Goal: Task Accomplishment & Management: Manage account settings

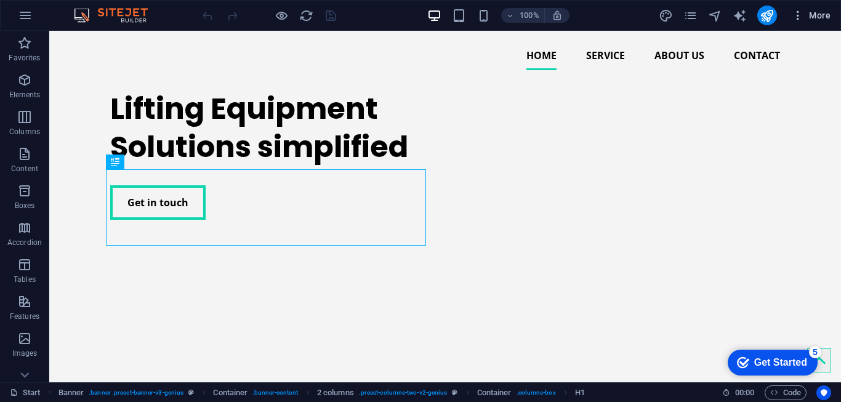
click at [820, 19] on span "More" at bounding box center [811, 15] width 39 height 12
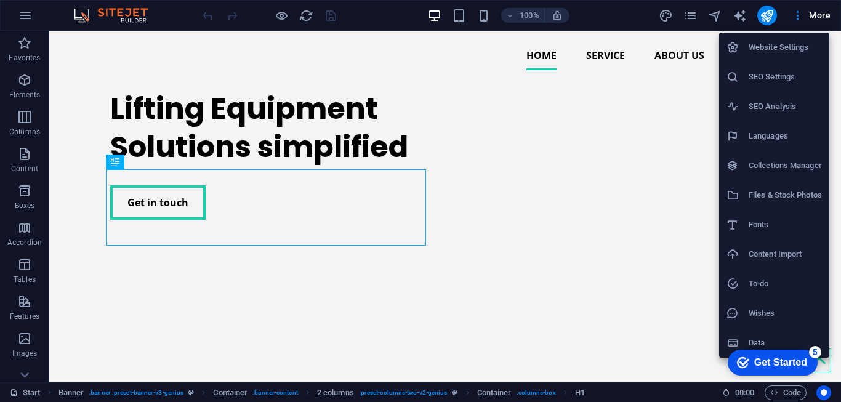
click at [768, 77] on h6 "SEO Settings" at bounding box center [785, 77] width 73 height 15
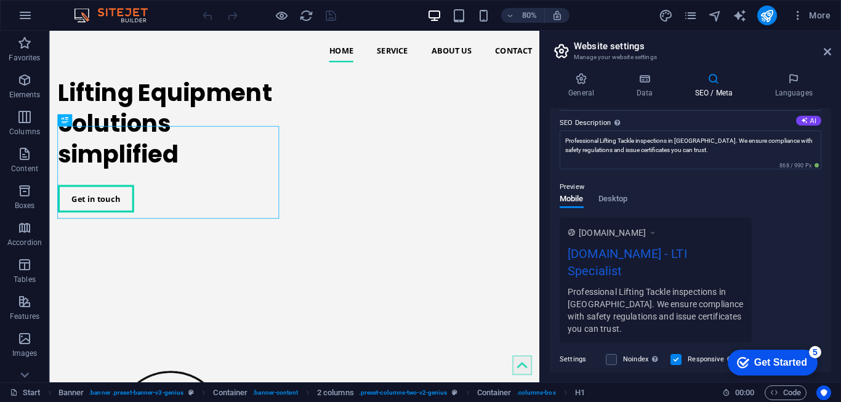
scroll to position [123, 0]
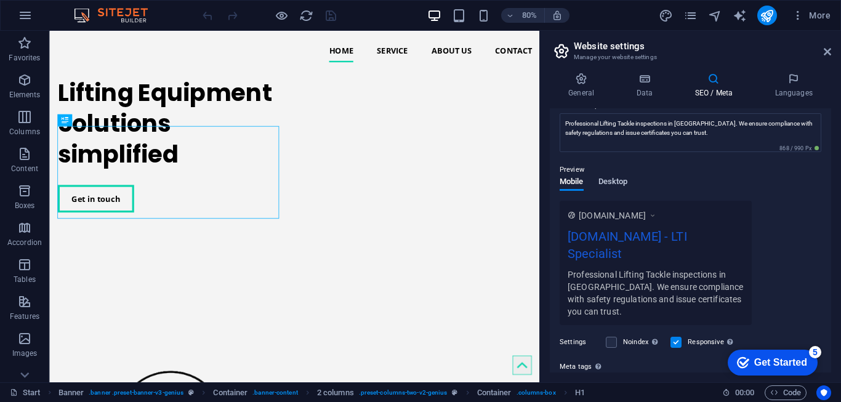
click at [606, 180] on span "Desktop" at bounding box center [614, 182] width 30 height 17
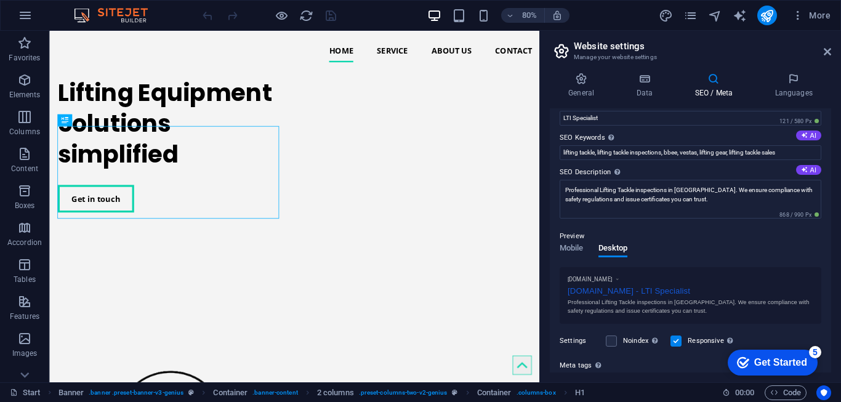
scroll to position [0, 0]
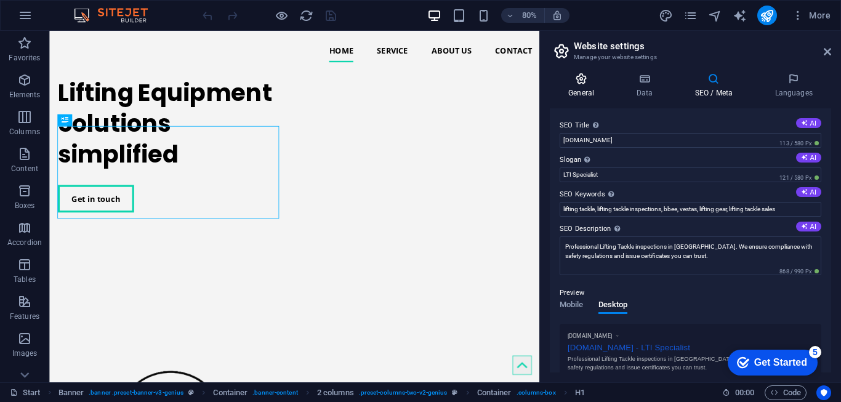
click at [583, 86] on h4 "General" at bounding box center [584, 86] width 68 height 26
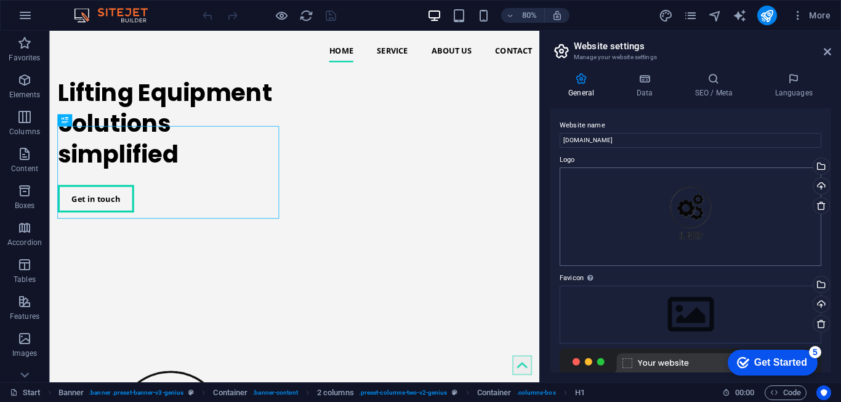
scroll to position [62, 0]
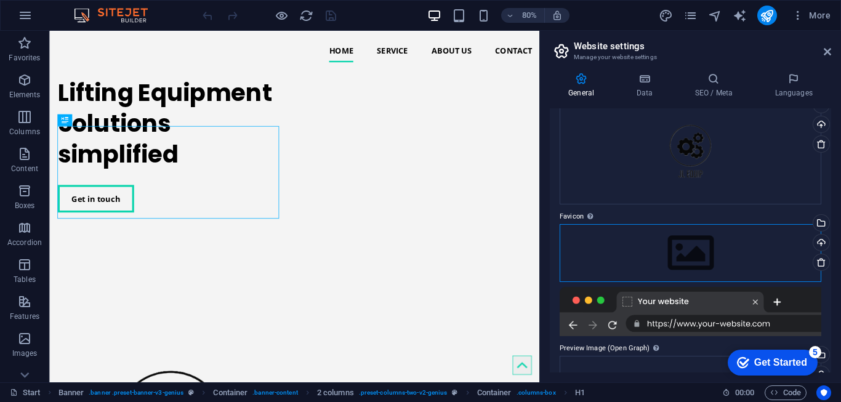
click at [697, 250] on div "Drag files here, click to choose files or select files from Files or our free s…" at bounding box center [691, 253] width 262 height 58
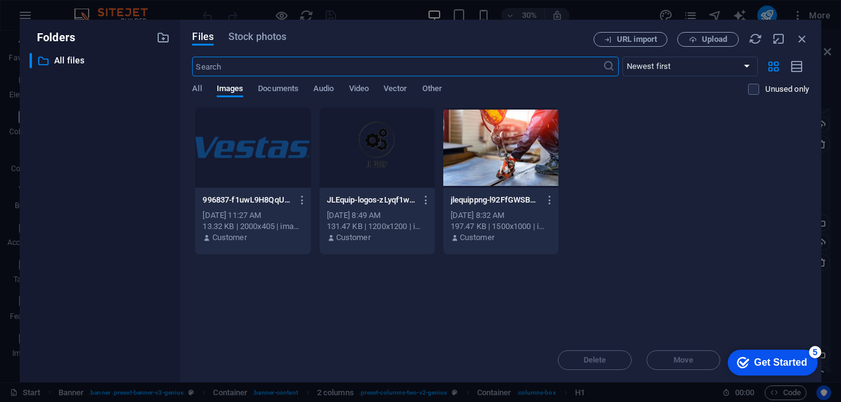
click at [386, 153] on div at bounding box center [377, 148] width 115 height 80
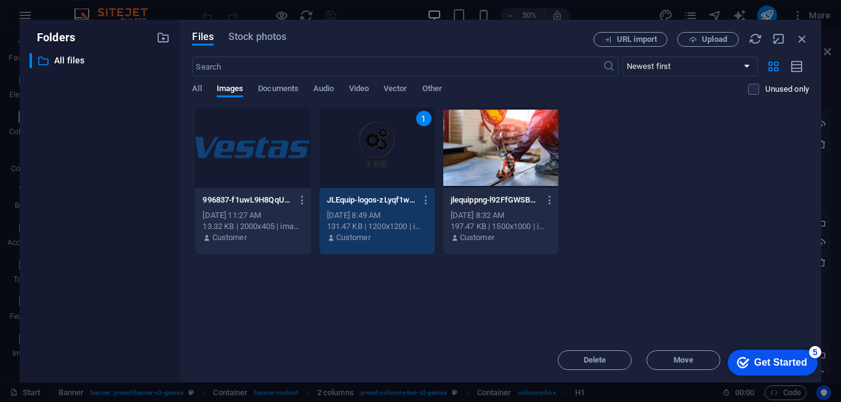
drag, startPoint x: 831, startPoint y: 238, endPoint x: 836, endPoint y: 269, distance: 31.2
click at [836, 269] on div "Folders ​ All files All files Files Stock photos URL import Upload ​ Newest fir…" at bounding box center [420, 201] width 841 height 402
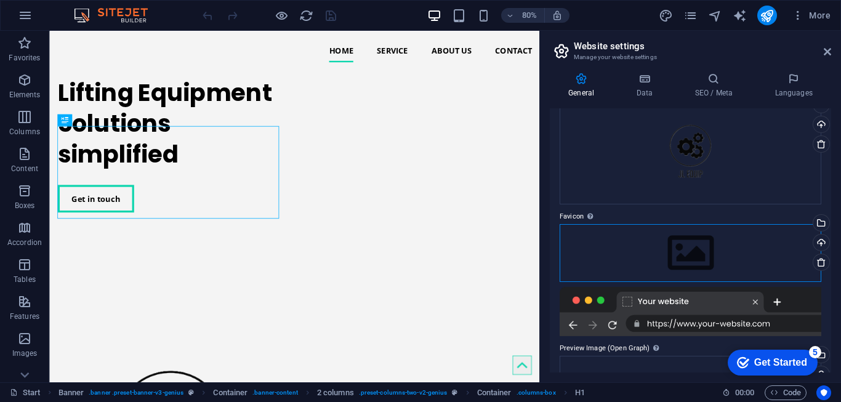
click at [690, 252] on div "Drag files here, click to choose files or select files from Files or our free s…" at bounding box center [691, 253] width 262 height 58
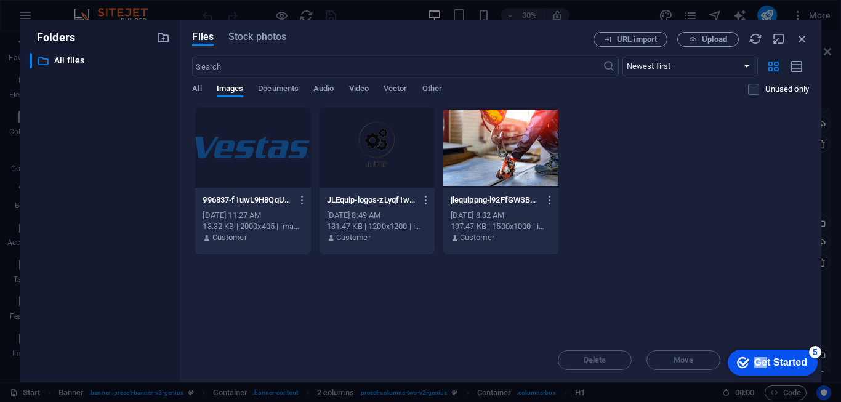
drag, startPoint x: 766, startPoint y: 363, endPoint x: 689, endPoint y: 309, distance: 93.7
click html "checkmark Get Started 5 First Steps in the Editor Let's guide you through the t…"
drag, startPoint x: -29, startPoint y: -34, endPoint x: 648, endPoint y: 325, distance: 766.3
click at [648, 325] on div "Drop files here to upload them instantly 996837-f1uwL9H8QqUBXPgCO3hZ1w.webp 996…" at bounding box center [500, 222] width 617 height 231
click at [355, 147] on div at bounding box center [377, 148] width 115 height 80
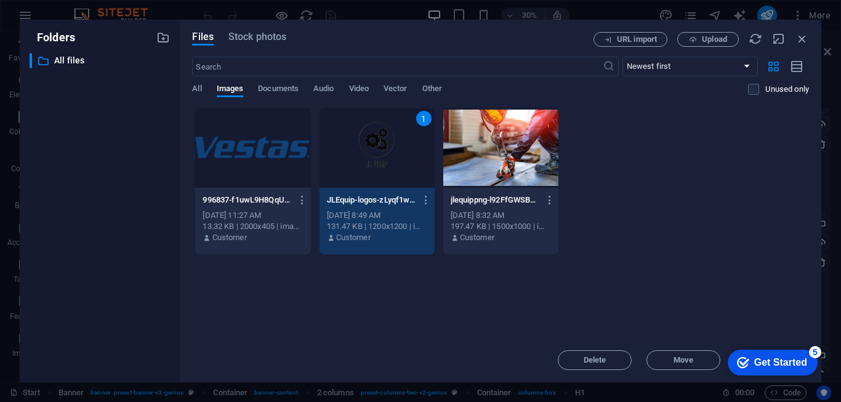
click at [798, 357] on div "Get Started" at bounding box center [781, 362] width 53 height 11
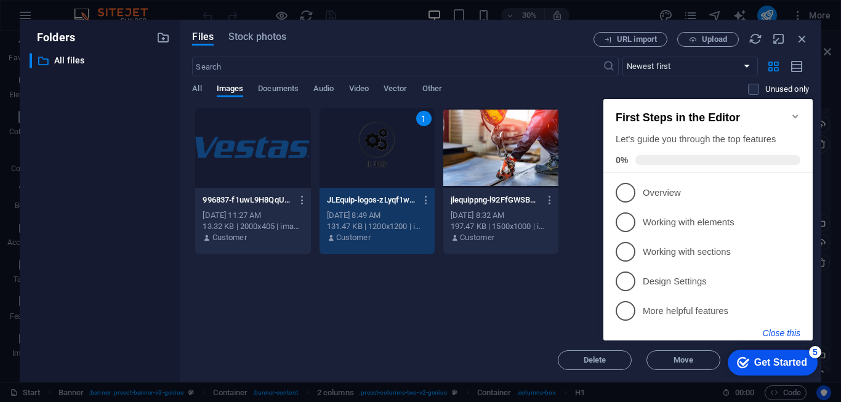
click at [784, 333] on button "Close this" at bounding box center [782, 333] width 38 height 10
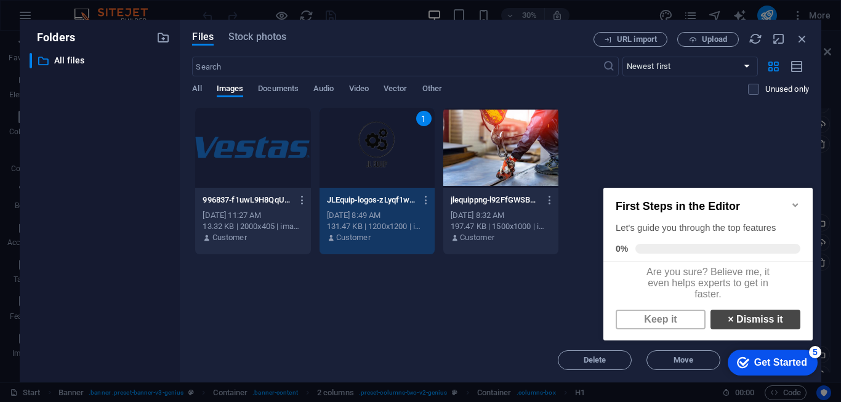
click at [759, 330] on link "× Dismiss it" at bounding box center [756, 320] width 90 height 20
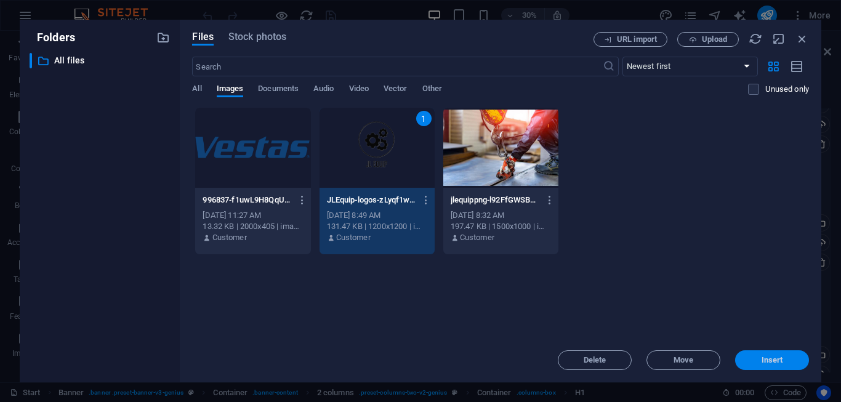
click at [772, 363] on span "Insert" at bounding box center [773, 360] width 22 height 7
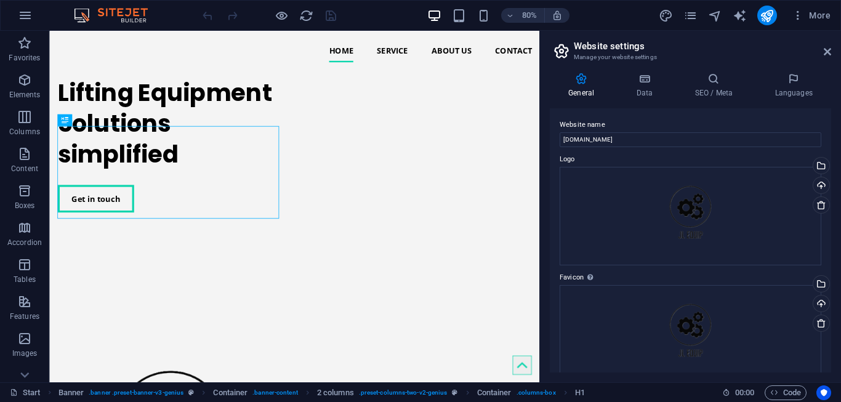
scroll to position [0, 0]
click at [651, 92] on h4 "Data" at bounding box center [647, 86] width 59 height 26
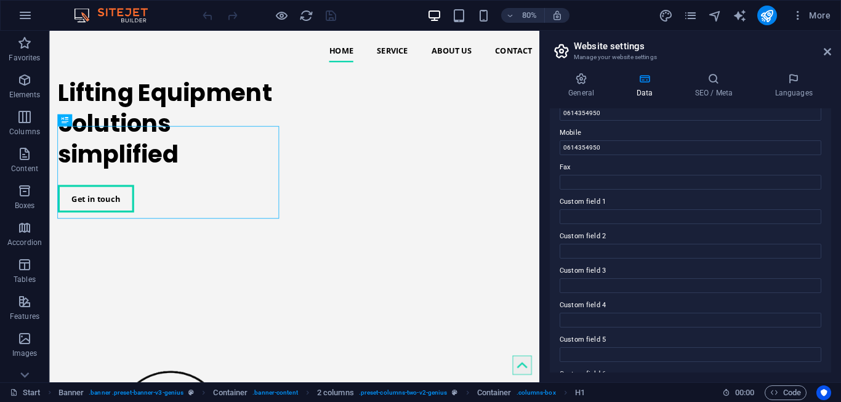
scroll to position [266, 0]
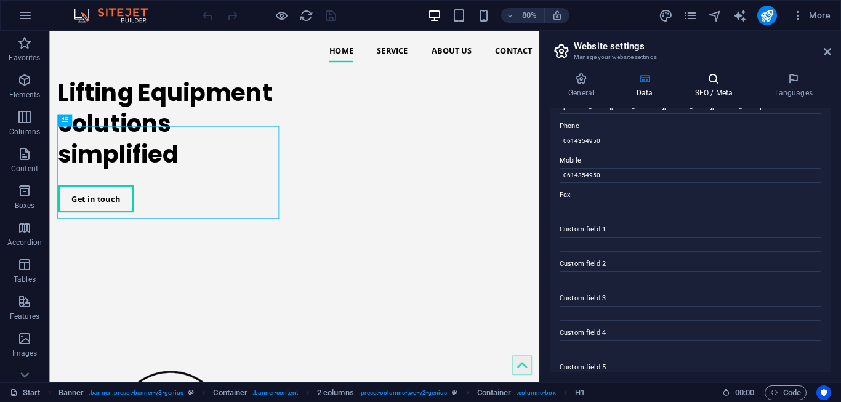
click at [715, 87] on h4 "SEO / Meta" at bounding box center [716, 86] width 80 height 26
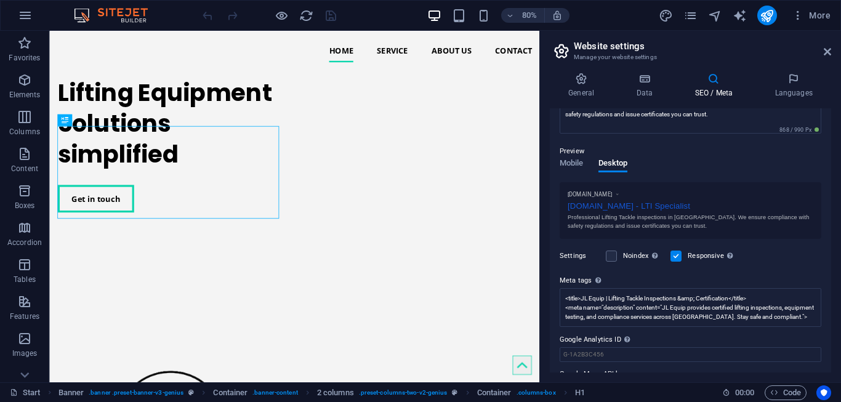
scroll to position [176, 0]
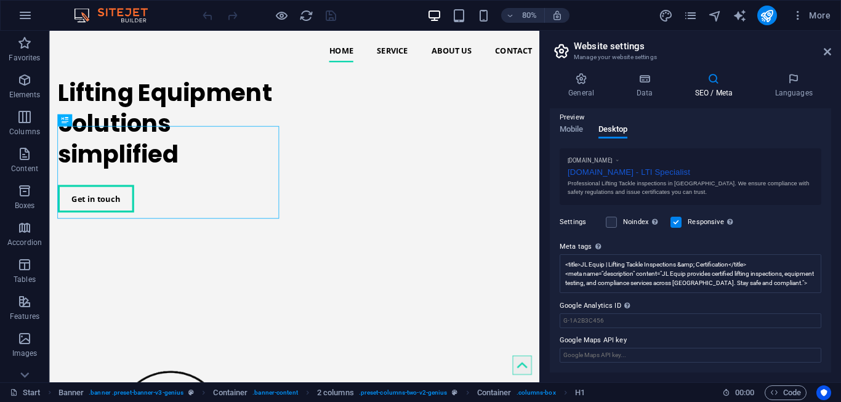
click at [577, 223] on label "Settings" at bounding box center [580, 222] width 40 height 15
